Goal: Information Seeking & Learning: Learn about a topic

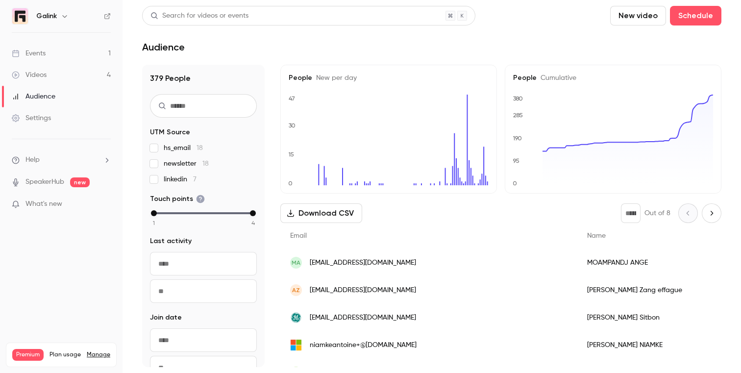
click at [80, 49] on link "Events 1" at bounding box center [61, 54] width 123 height 22
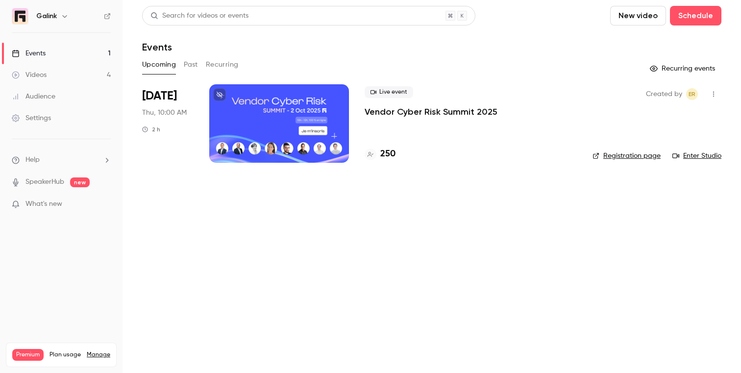
click at [371, 103] on div "Live event Vendor Cyber Risk Summit 2025" at bounding box center [471, 101] width 212 height 31
click at [372, 111] on p "Vendor Cyber Risk Summit 2025" at bounding box center [431, 112] width 133 height 12
